Goal: Navigation & Orientation: Find specific page/section

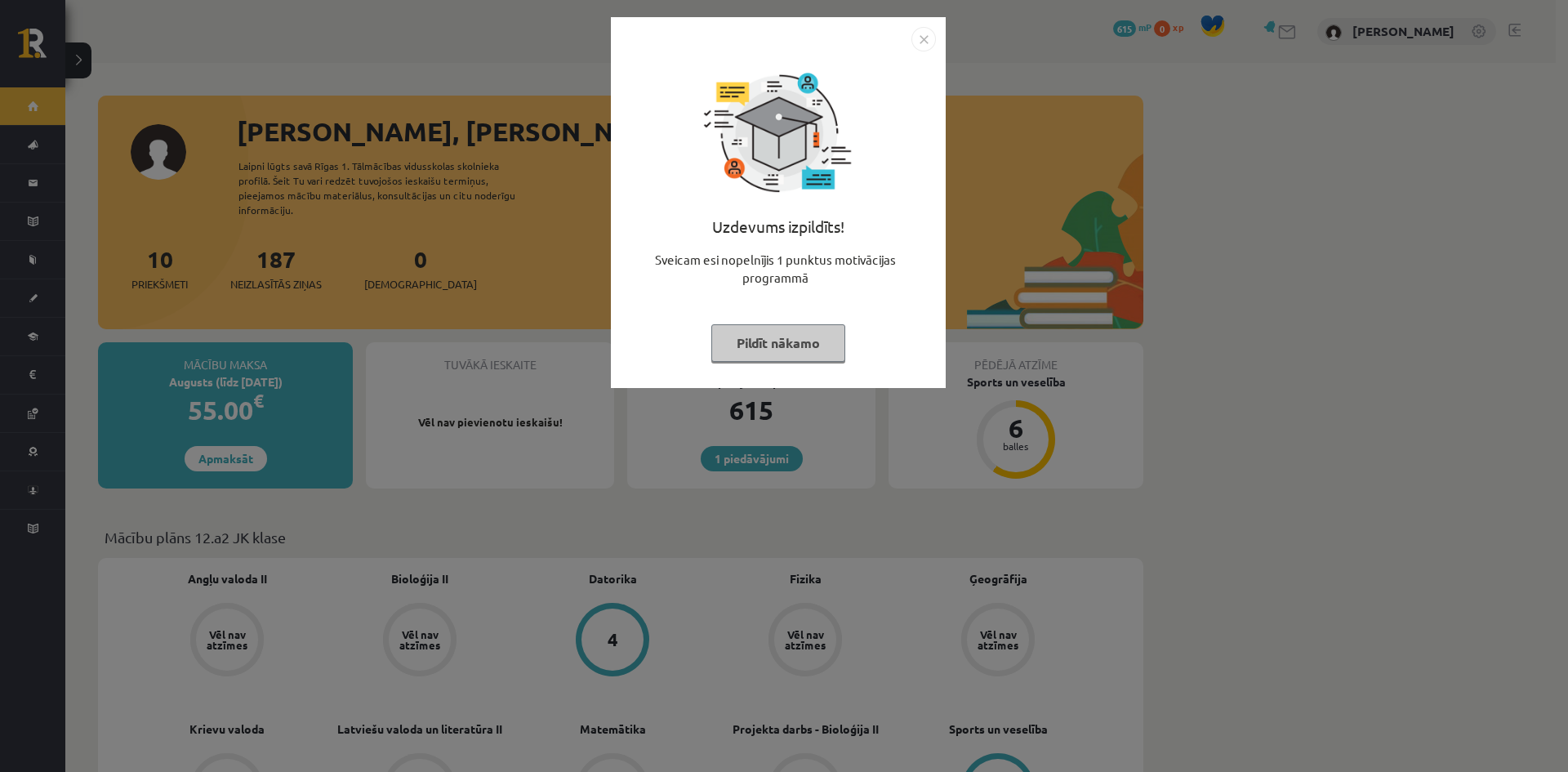
click at [763, 342] on button "Pildīt nākamo" at bounding box center [778, 343] width 134 height 38
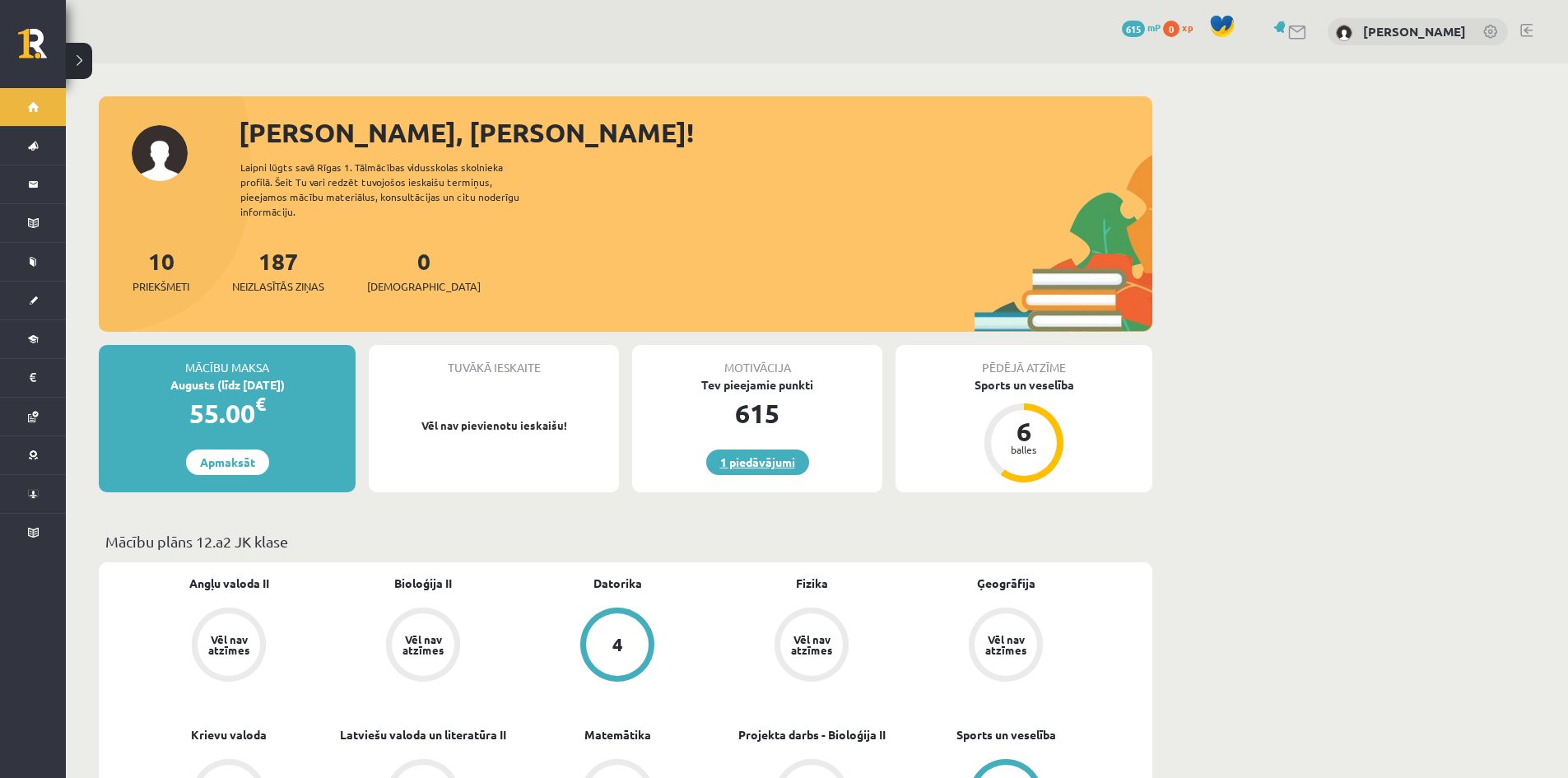
click at [739, 450] on link "1 piedāvājumi" at bounding box center [758, 462] width 103 height 25
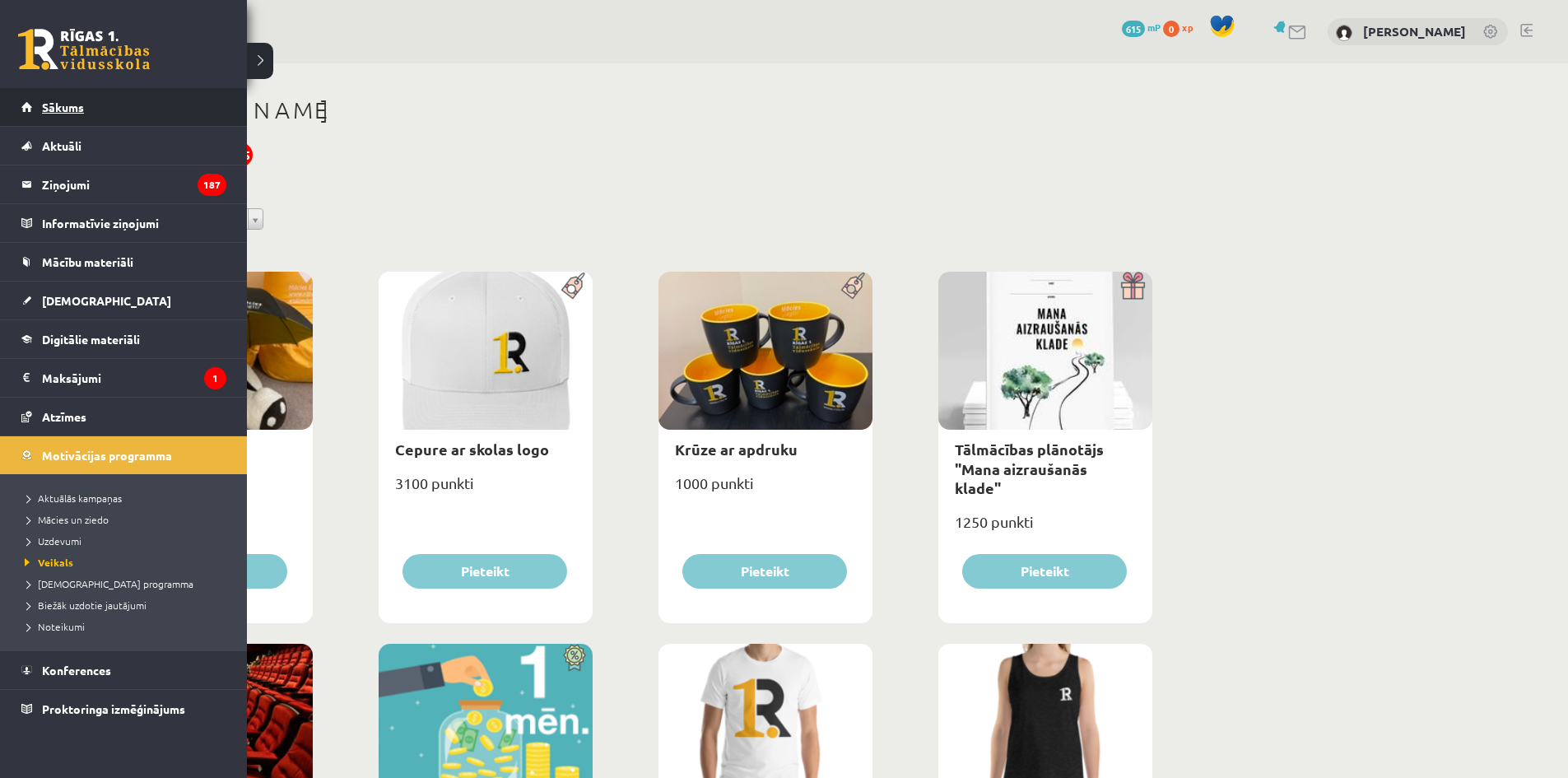
click at [37, 101] on link "Sākums" at bounding box center [123, 107] width 205 height 38
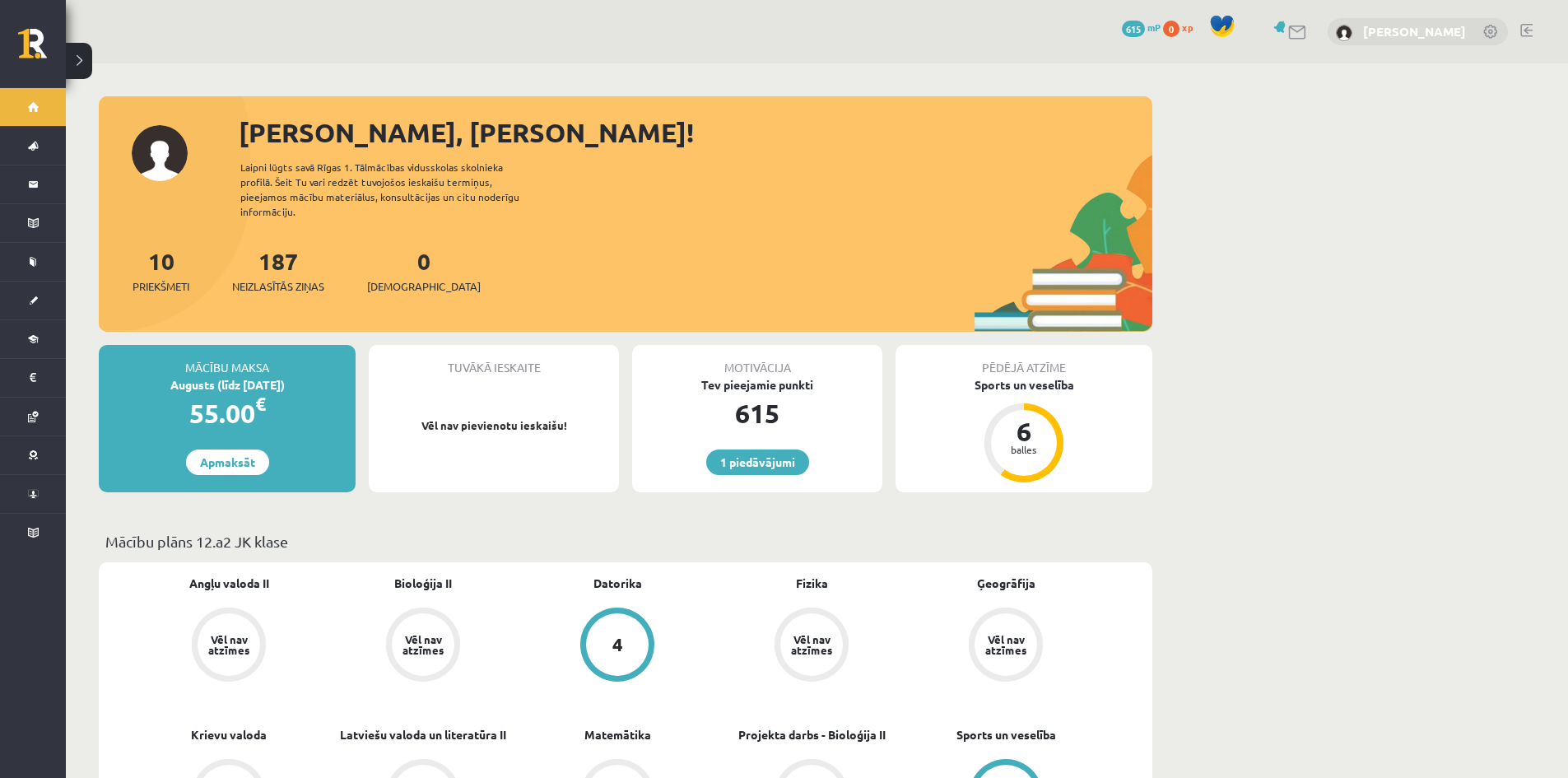
click at [1383, 34] on link "[PERSON_NAME]" at bounding box center [1414, 31] width 103 height 17
click at [1528, 32] on link at bounding box center [1526, 30] width 13 height 13
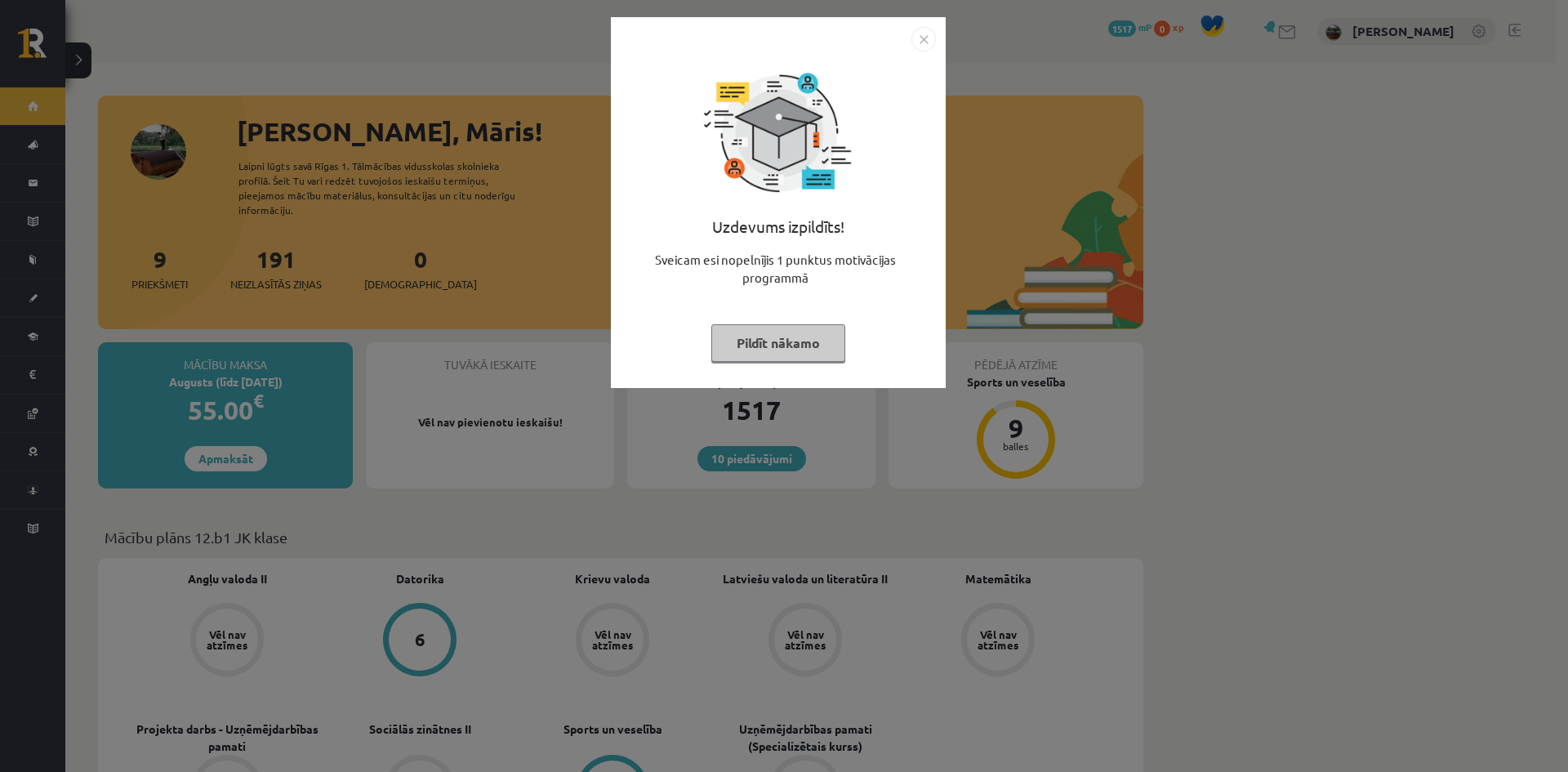
click at [786, 341] on button "Pildīt nākamo" at bounding box center [778, 343] width 134 height 38
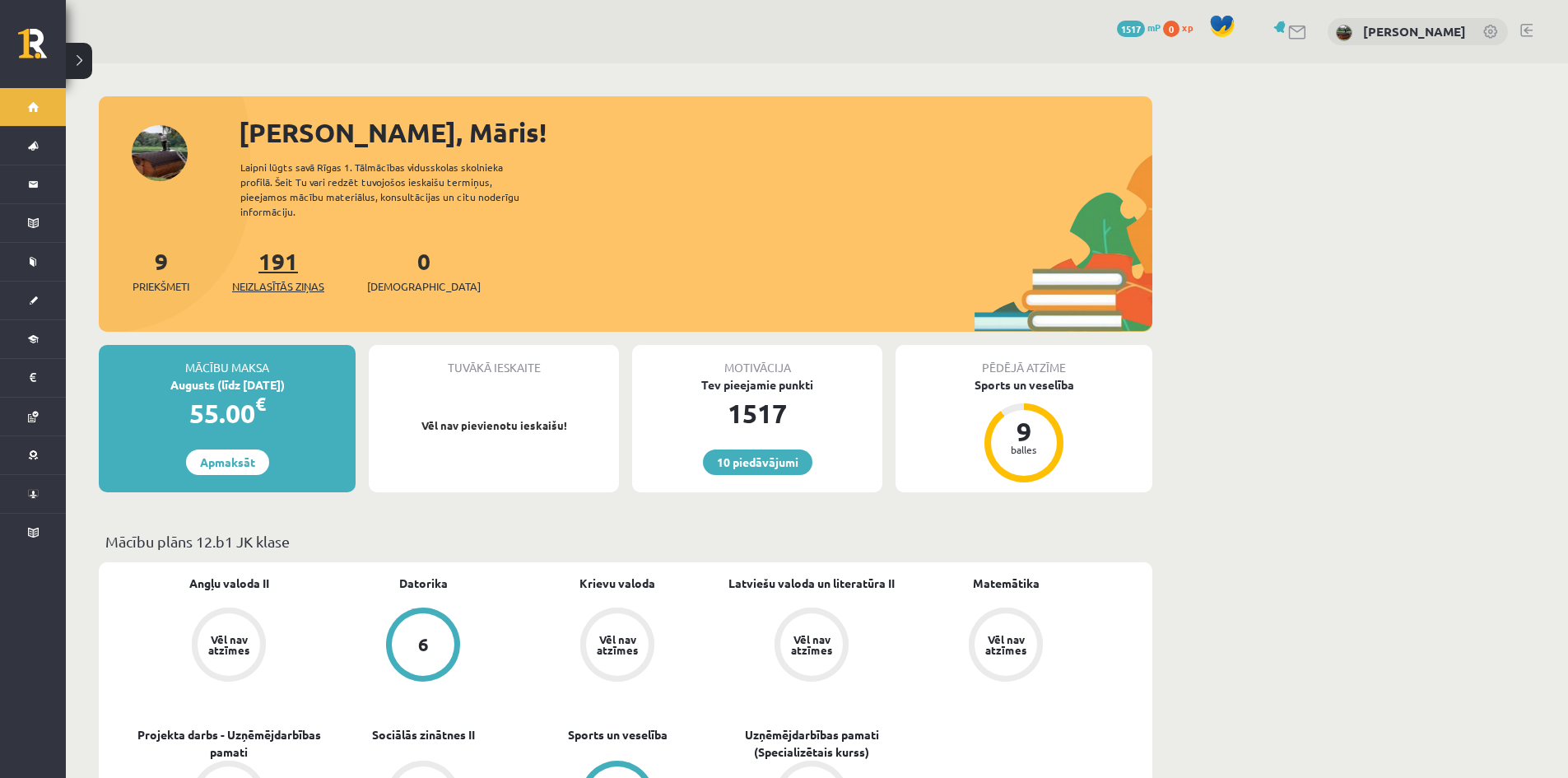
click at [275, 248] on link "191 Neizlasītās ziņas" at bounding box center [278, 270] width 92 height 49
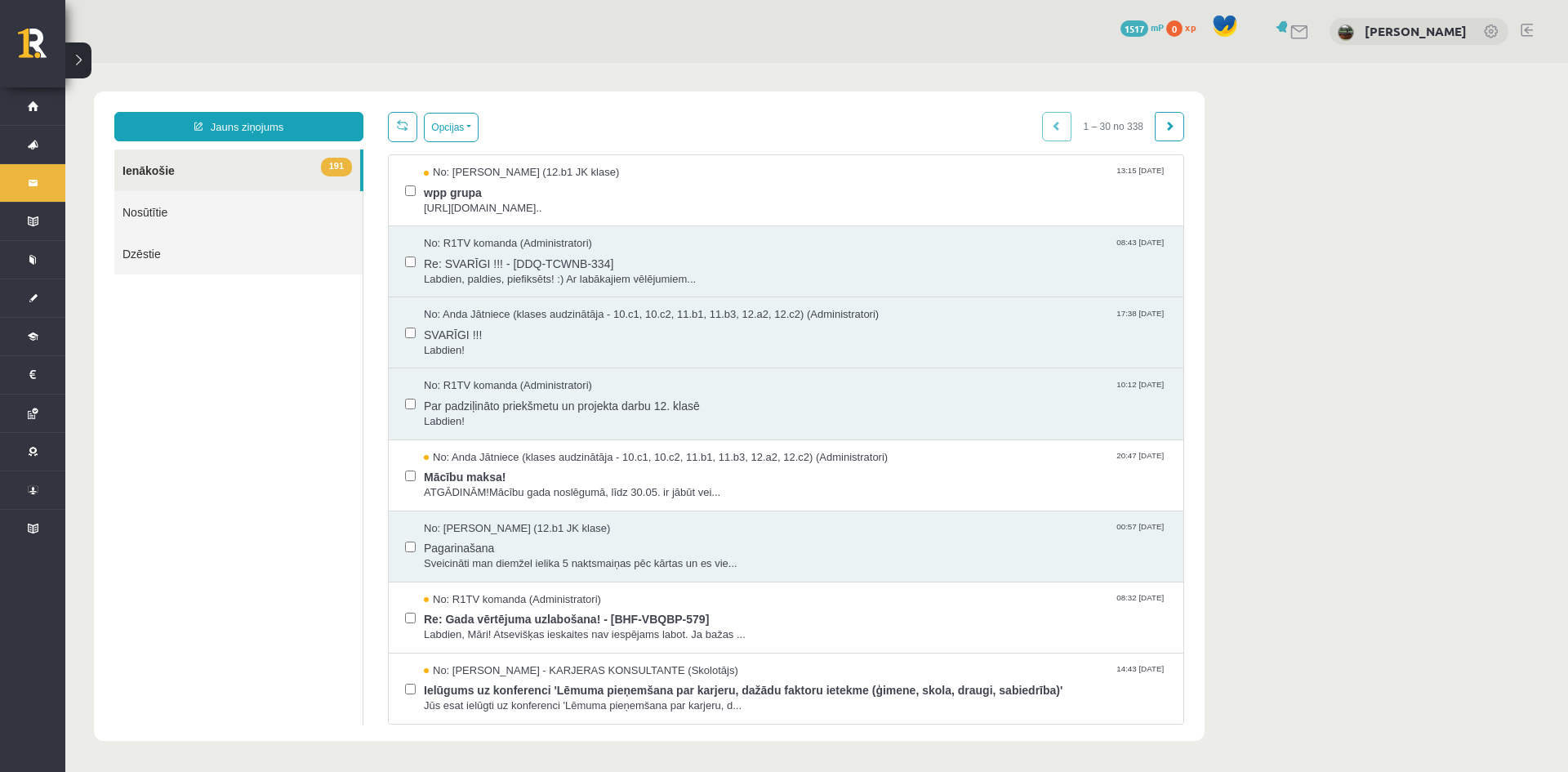
click at [1530, 28] on link at bounding box center [1527, 30] width 13 height 13
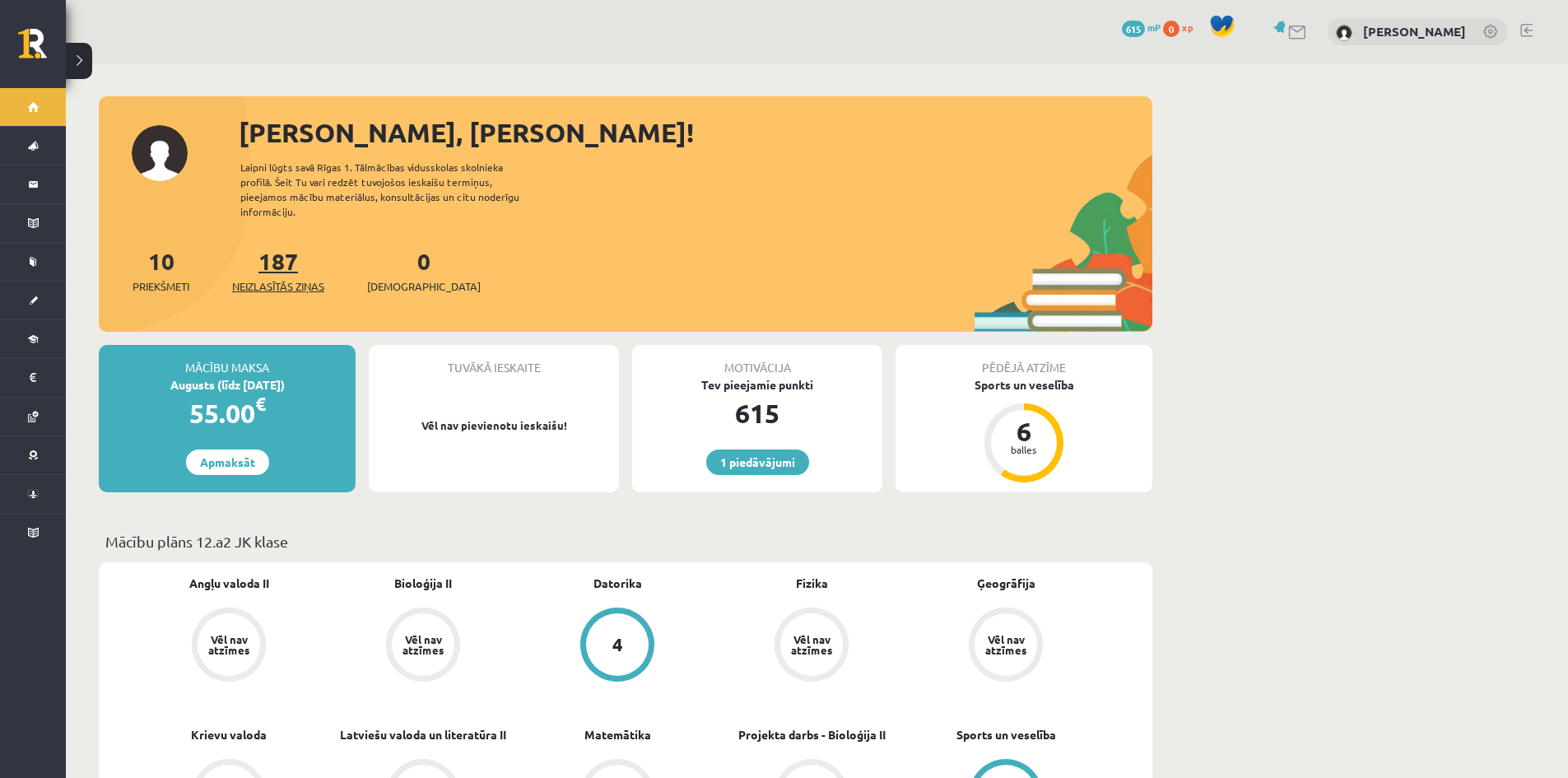
click at [264, 246] on link "187 Neizlasītās ziņas" at bounding box center [278, 270] width 92 height 49
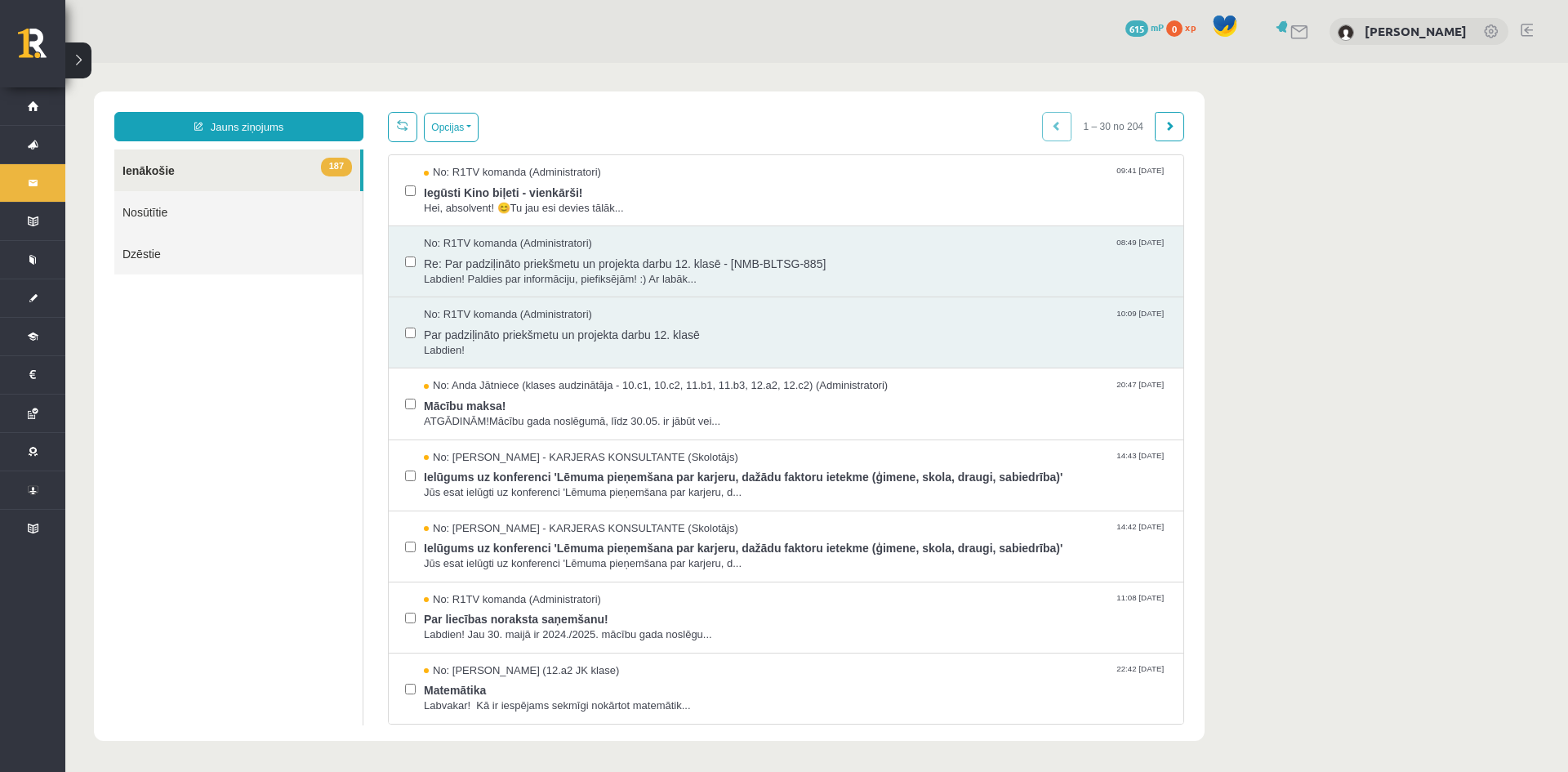
click at [1525, 26] on link at bounding box center [1527, 30] width 13 height 13
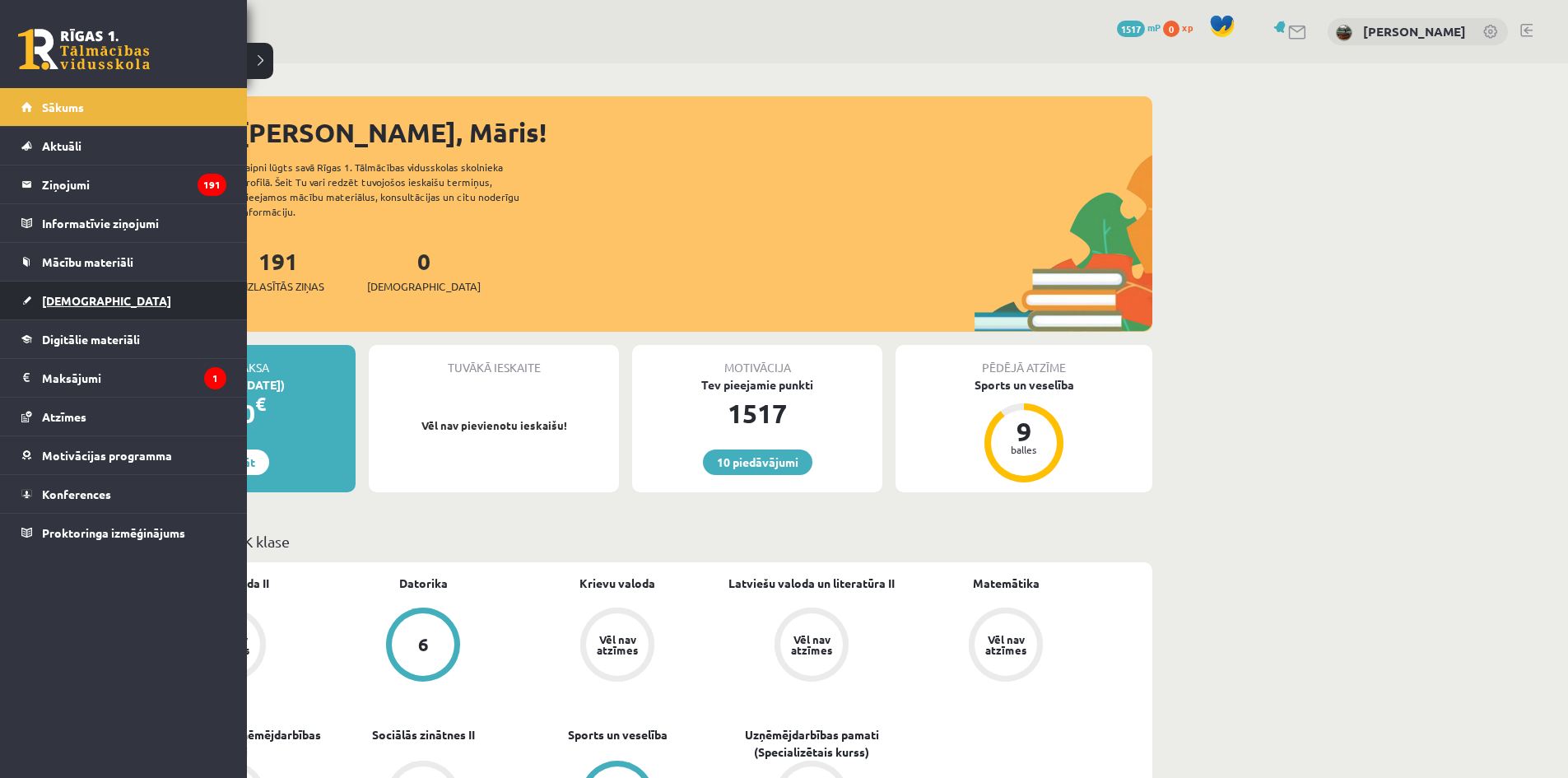
click at [77, 300] on span "[DEMOGRAPHIC_DATA]" at bounding box center [106, 301] width 129 height 15
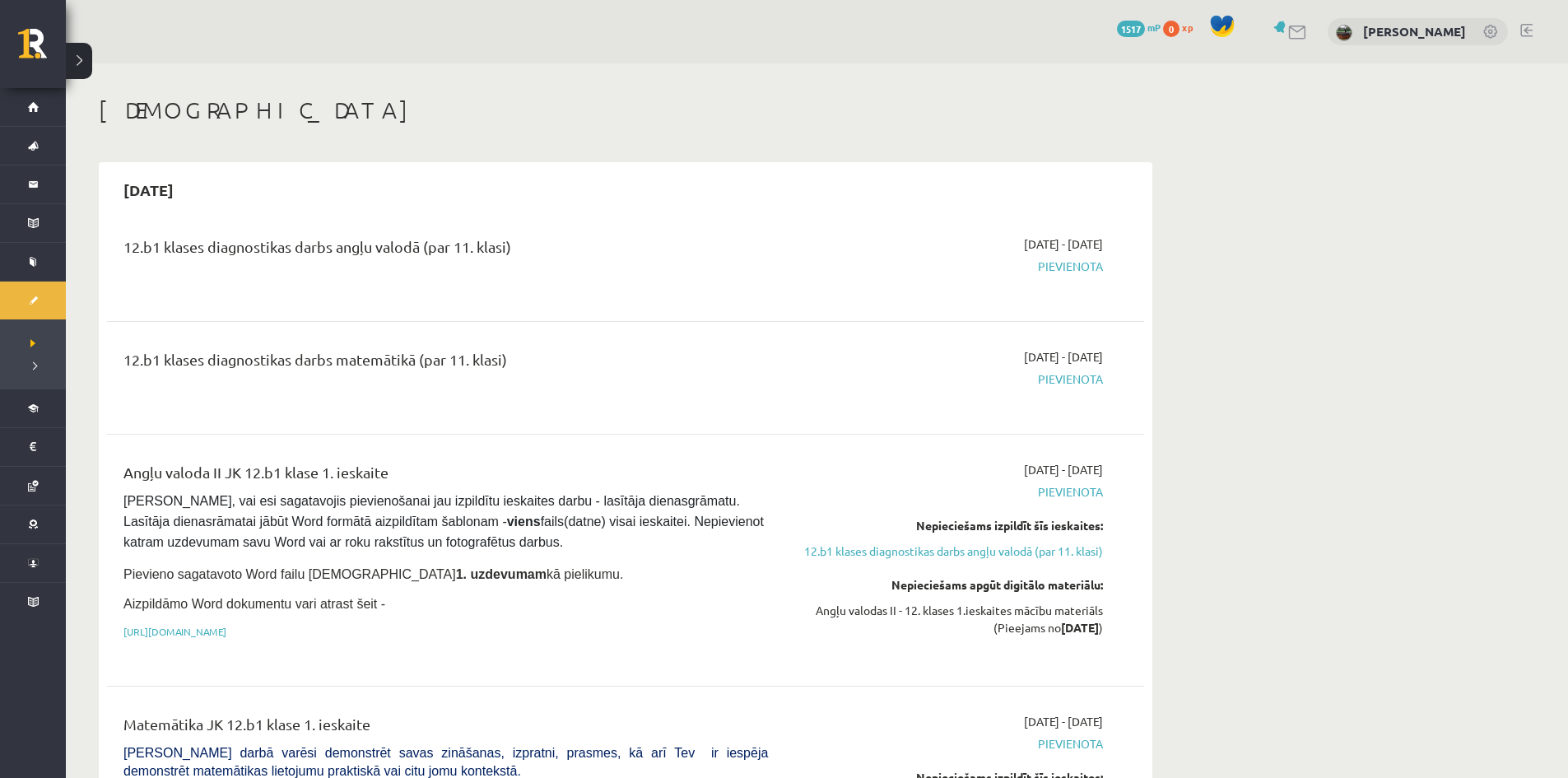
click at [1542, 29] on div "10 Dāvanas 1517 mP 0 xp Māris Blušs" at bounding box center [817, 31] width 1502 height 63
click at [1528, 29] on link at bounding box center [1526, 30] width 13 height 13
